Goal: Check status: Check status

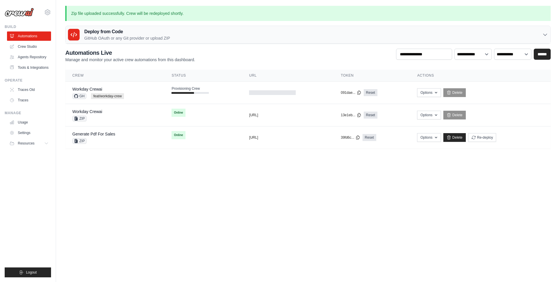
click at [128, 174] on body "[EMAIL_ADDRESS][DOMAIN_NAME] AMBEV - DTC CrewAI Demo Account AB InBev - GHQ" at bounding box center [280, 141] width 560 height 282
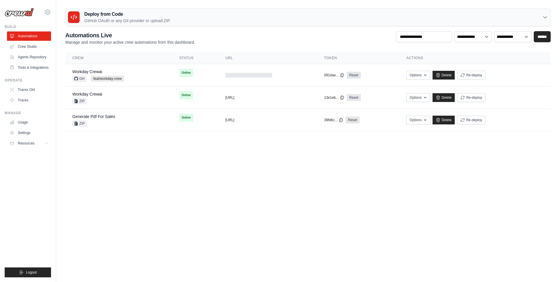
click at [188, 171] on body "[EMAIL_ADDRESS][DOMAIN_NAME] AMBEV - DTC CrewAI Demo Account AB InBev - GHQ" at bounding box center [280, 141] width 560 height 282
click at [261, 195] on body "[EMAIL_ADDRESS][DOMAIN_NAME] AMBEV - DTC CrewAI Demo Account AB InBev - GHQ" at bounding box center [280, 141] width 560 height 282
click at [50, 14] on icon at bounding box center [47, 12] width 7 height 7
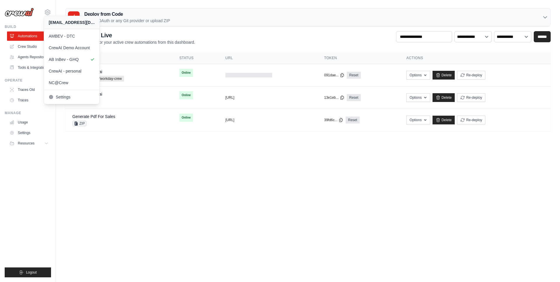
click at [160, 175] on body "[EMAIL_ADDRESS][DOMAIN_NAME] AMBEV - DTC CrewAI Demo Account AB InBev - GHQ" at bounding box center [280, 141] width 560 height 282
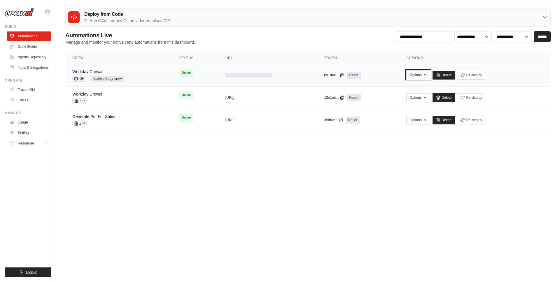
click at [428, 76] on icon "button" at bounding box center [425, 75] width 5 height 5
click at [86, 69] on link "Workday Crewai" at bounding box center [87, 71] width 30 height 5
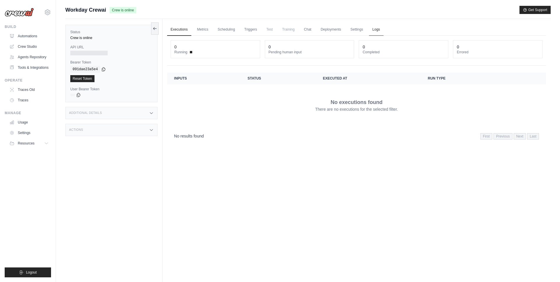
click at [376, 29] on link "Logs" at bounding box center [376, 30] width 15 height 12
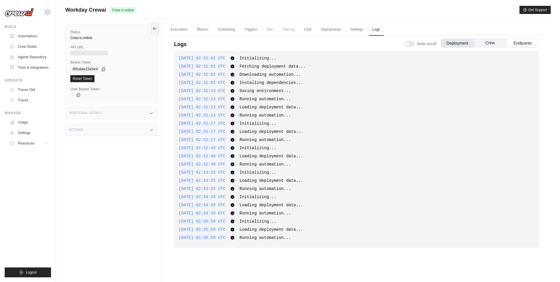
click at [497, 41] on button "Crew" at bounding box center [490, 42] width 33 height 9
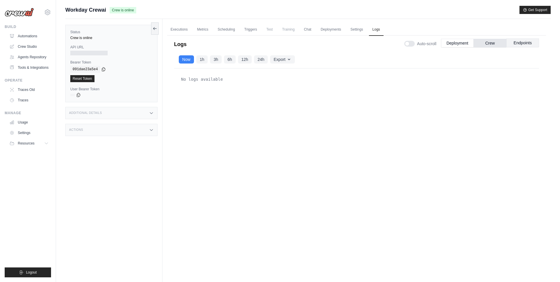
click at [525, 45] on button "Endpoints" at bounding box center [522, 42] width 33 height 9
click at [451, 45] on button "Deployment" at bounding box center [457, 42] width 33 height 9
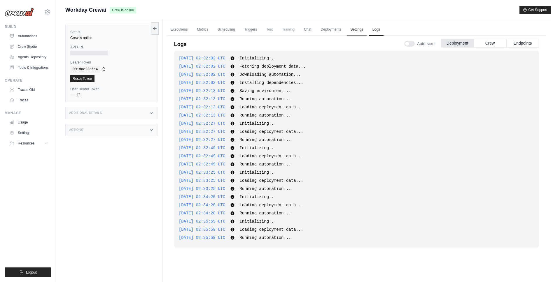
click at [357, 31] on link "Settings" at bounding box center [357, 30] width 20 height 12
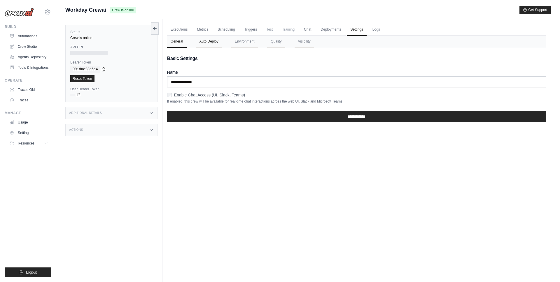
click at [206, 43] on button "Auto Deploy" at bounding box center [209, 42] width 26 height 12
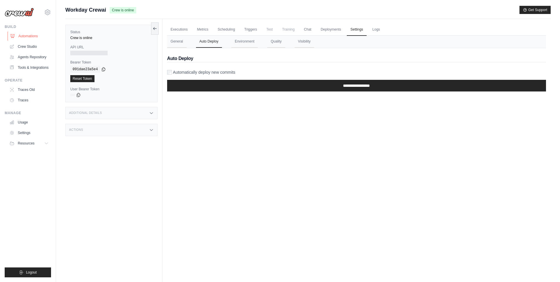
click at [32, 35] on link "Automations" at bounding box center [30, 35] width 44 height 9
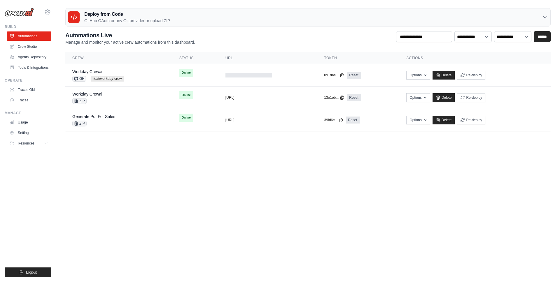
click at [252, 21] on div "Deploy from Code GitHub OAuth or any Git provider or upload ZIP" at bounding box center [308, 17] width 485 height 18
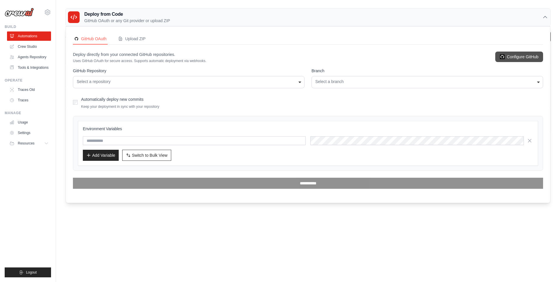
click at [519, 57] on link "Configure GitHub" at bounding box center [519, 57] width 48 height 10
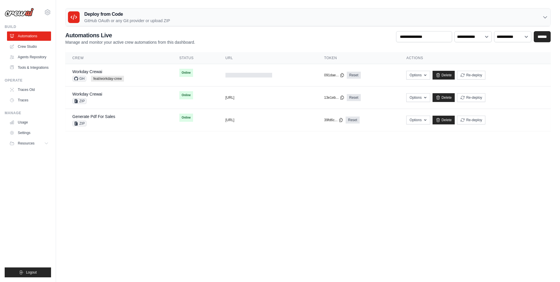
click at [150, 155] on body "[EMAIL_ADDRESS][DOMAIN_NAME] AMBEV - DTC CrewAI Demo Account AB InBev - GHQ" at bounding box center [280, 141] width 560 height 282
click at [90, 72] on link "Workday Crewai" at bounding box center [87, 71] width 30 height 5
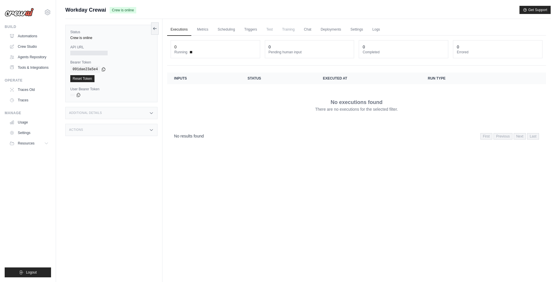
click at [129, 115] on div "Additional Details" at bounding box center [111, 113] width 92 height 12
click at [131, 115] on div "Additional Details" at bounding box center [111, 113] width 92 height 12
click at [124, 132] on div "Actions" at bounding box center [111, 130] width 92 height 12
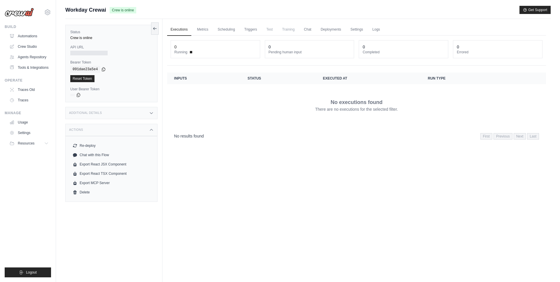
click at [124, 132] on div "Actions" at bounding box center [111, 130] width 92 height 12
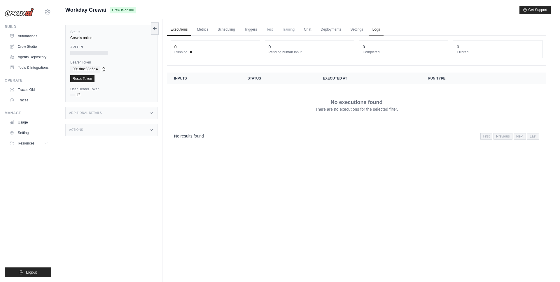
click at [379, 30] on link "Logs" at bounding box center [376, 30] width 15 height 12
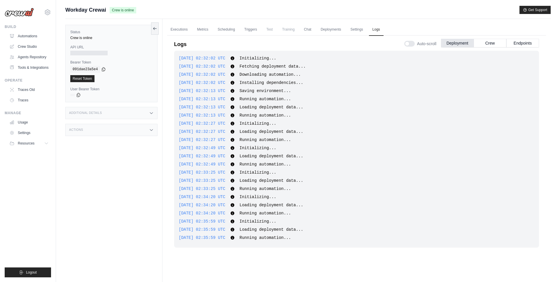
scroll to position [25, 0]
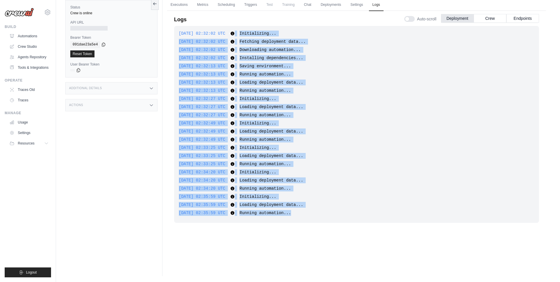
drag, startPoint x: 241, startPoint y: 34, endPoint x: 331, endPoint y: 213, distance: 200.3
click at [331, 213] on div "2025-10-02 02:32:02 UTC Initializing... Show more Show less 2025-10-02 02:32:02…" at bounding box center [356, 124] width 365 height 197
click at [321, 211] on div "2025-10-02 02:35:59 UTC Running automation... Show more Show less" at bounding box center [356, 213] width 355 height 6
drag, startPoint x: 310, startPoint y: 217, endPoint x: 185, endPoint y: 30, distance: 224.9
click at [185, 30] on div "2025-10-02 02:32:02 UTC Initializing... Show more Show less 2025-10-02 02:32:02…" at bounding box center [356, 124] width 365 height 197
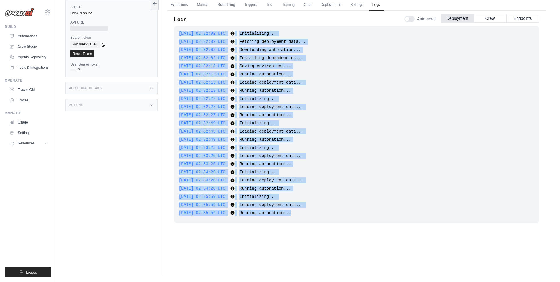
click at [186, 34] on span "2025-10-02 02:32:02 UTC" at bounding box center [202, 33] width 47 height 5
drag, startPoint x: 176, startPoint y: 32, endPoint x: 339, endPoint y: 233, distance: 257.7
click at [339, 233] on div "2025-10-02 02:32:02 UTC Initializing... Show more Show less 2025-10-02 02:32:02…" at bounding box center [356, 135] width 365 height 219
click at [331, 218] on div "2025-10-02 02:32:02 UTC Initializing... Show more Show less 2025-10-02 02:32:02…" at bounding box center [356, 124] width 365 height 197
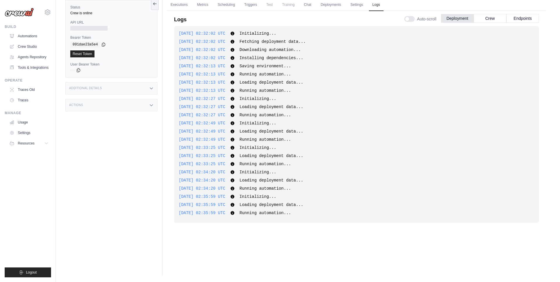
scroll to position [0, 0]
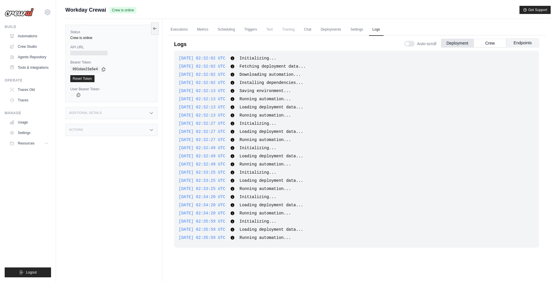
click at [519, 43] on button "Endpoints" at bounding box center [522, 42] width 33 height 9
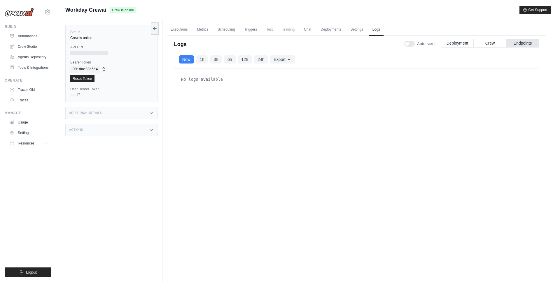
click at [349, 99] on div "No logs available" at bounding box center [356, 167] width 365 height 197
click at [348, 207] on div "No logs available" at bounding box center [356, 167] width 365 height 197
